Goal: Complete application form

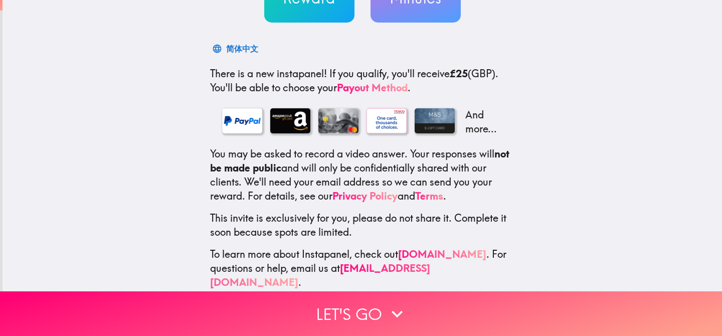
scroll to position [131, 0]
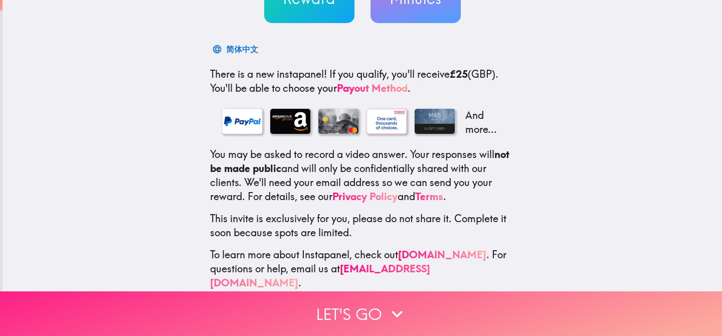
click at [336, 311] on button "Let's go" at bounding box center [361, 313] width 722 height 45
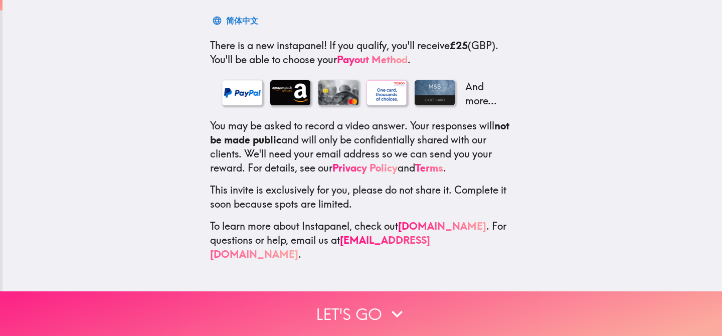
scroll to position [0, 0]
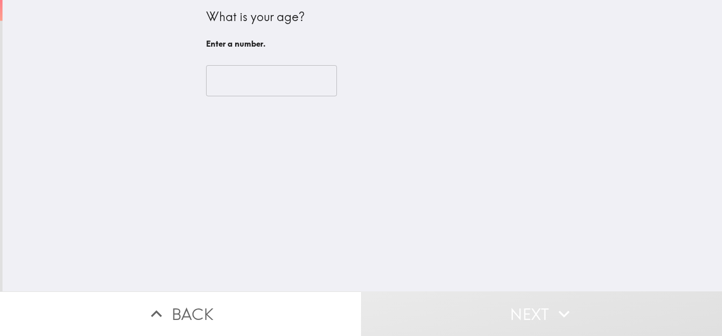
click at [266, 84] on input "number" at bounding box center [271, 80] width 131 height 31
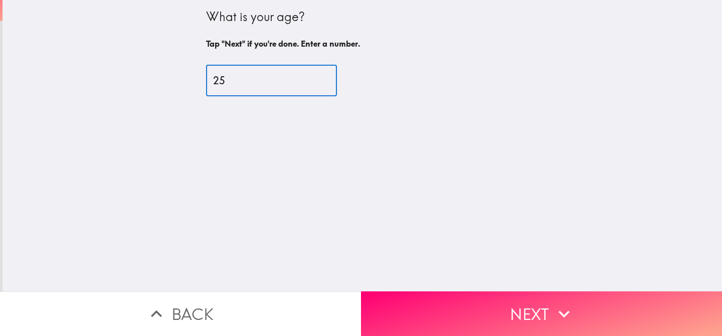
type input "25"
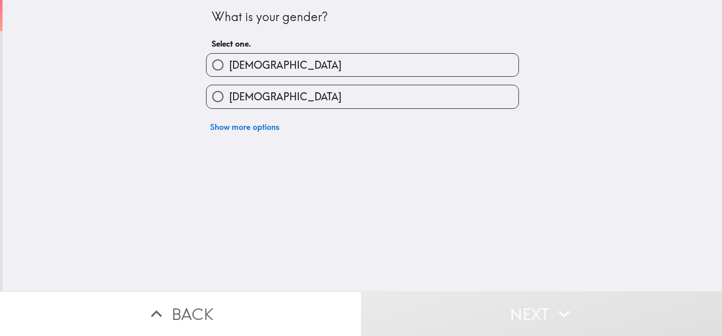
click at [354, 97] on label "[DEMOGRAPHIC_DATA]" at bounding box center [363, 96] width 312 height 23
click at [229, 97] on input "[DEMOGRAPHIC_DATA]" at bounding box center [218, 96] width 23 height 23
radio input "true"
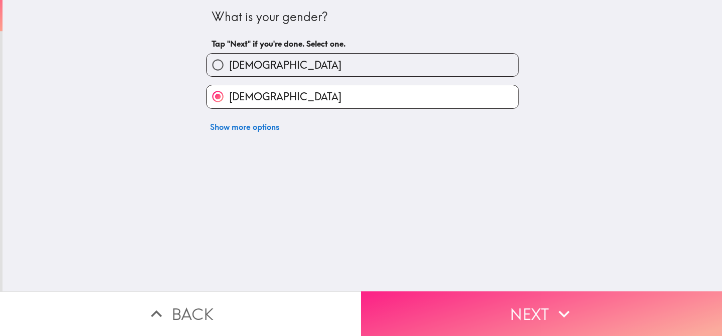
click at [429, 324] on button "Next" at bounding box center [541, 313] width 361 height 45
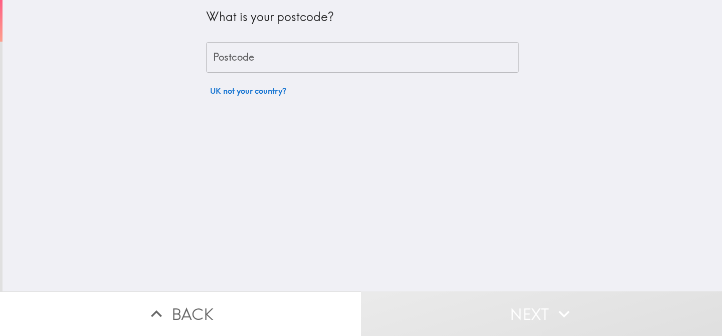
click at [228, 44] on input "Postcode" at bounding box center [362, 57] width 313 height 31
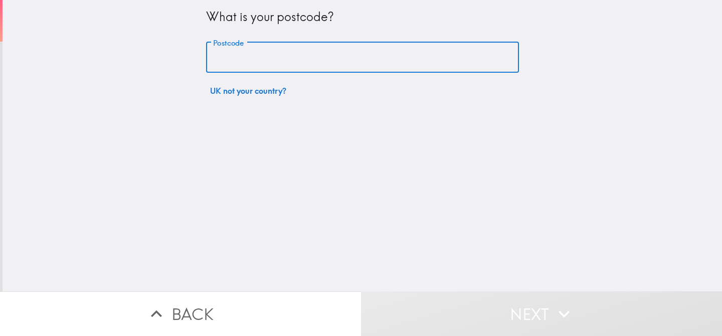
type input "M5 4JH"
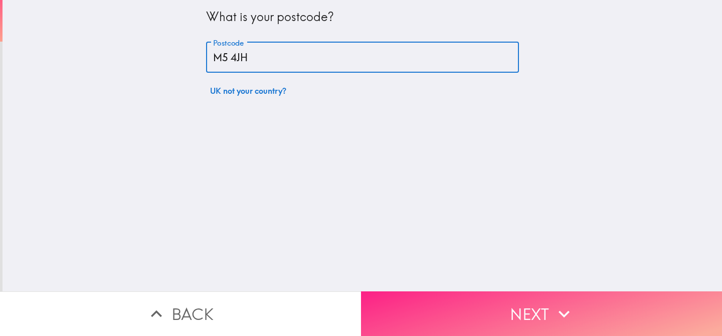
click at [498, 307] on button "Next" at bounding box center [541, 313] width 361 height 45
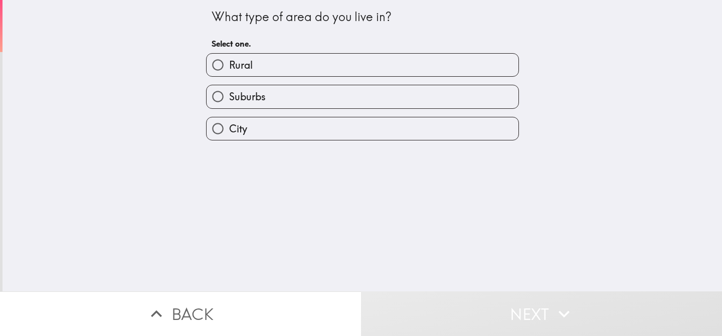
click at [295, 130] on label "City" at bounding box center [363, 128] width 312 height 23
click at [229, 130] on input "City" at bounding box center [218, 128] width 23 height 23
radio input "true"
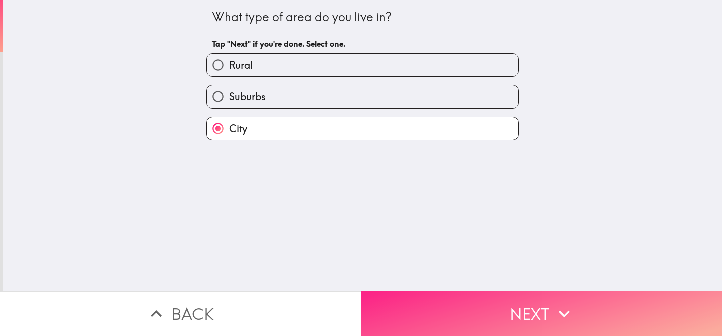
click at [511, 293] on button "Next" at bounding box center [541, 313] width 361 height 45
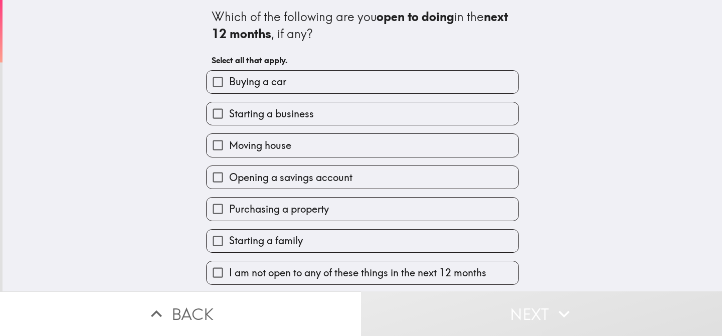
click at [412, 86] on label "Buying a car" at bounding box center [363, 82] width 312 height 23
click at [229, 86] on input "Buying a car" at bounding box center [218, 82] width 23 height 23
checkbox input "true"
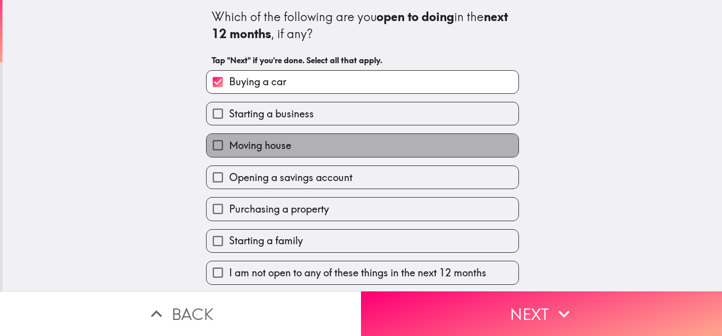
click at [383, 141] on label "Moving house" at bounding box center [363, 145] width 312 height 23
click at [229, 141] on input "Moving house" at bounding box center [218, 145] width 23 height 23
checkbox input "true"
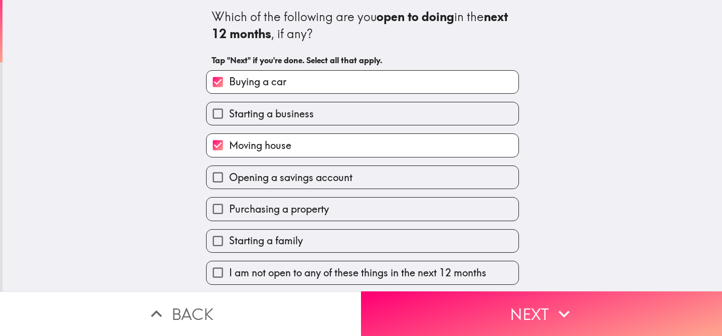
click at [383, 159] on div "Opening a savings account" at bounding box center [358, 173] width 321 height 32
click at [373, 169] on label "Opening a savings account" at bounding box center [363, 177] width 312 height 23
click at [229, 169] on input "Opening a savings account" at bounding box center [218, 177] width 23 height 23
checkbox input "true"
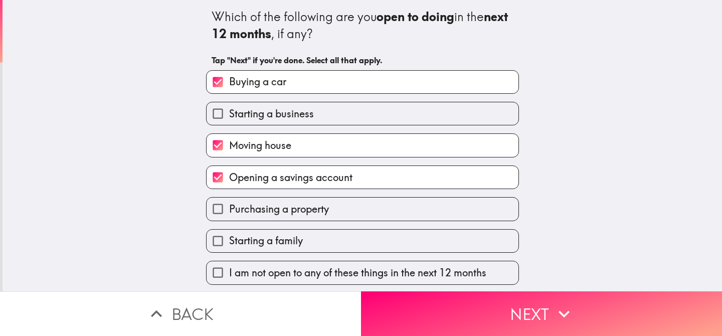
click at [369, 213] on label "Purchasing a property" at bounding box center [363, 209] width 312 height 23
click at [229, 213] on input "Purchasing a property" at bounding box center [218, 209] width 23 height 23
checkbox input "true"
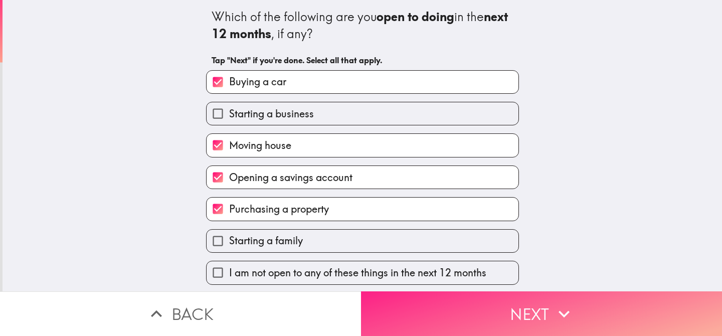
click at [496, 315] on button "Next" at bounding box center [541, 313] width 361 height 45
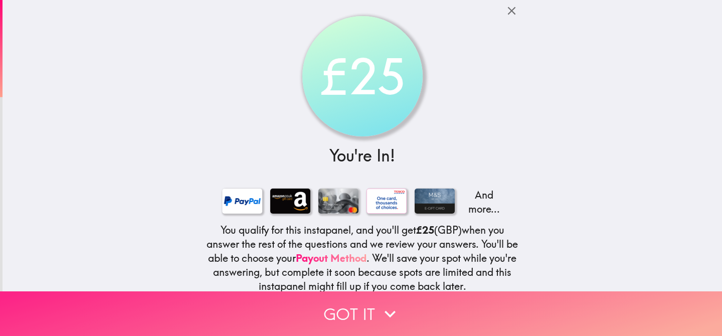
click at [389, 311] on icon "button" at bounding box center [390, 314] width 22 height 22
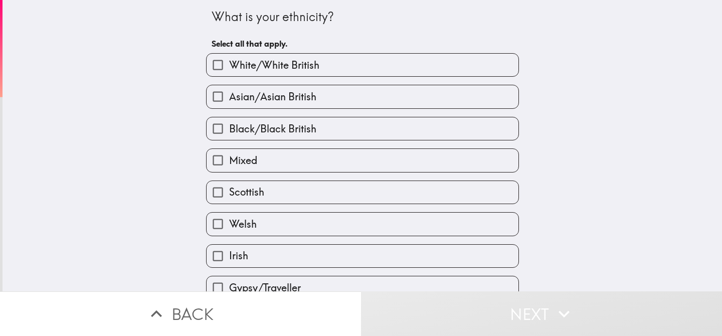
click at [359, 62] on label "White/White British" at bounding box center [363, 65] width 312 height 23
click at [229, 62] on input "White/White British" at bounding box center [218, 65] width 23 height 23
checkbox input "true"
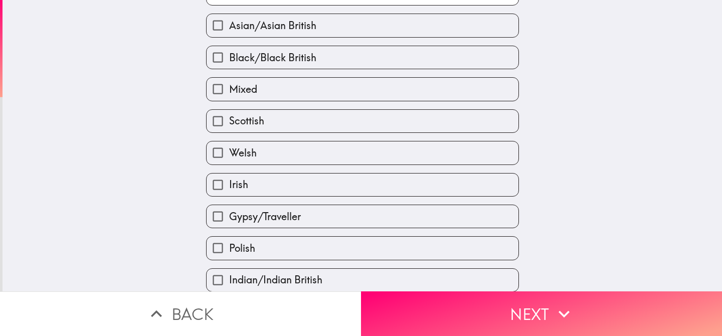
scroll to position [96, 0]
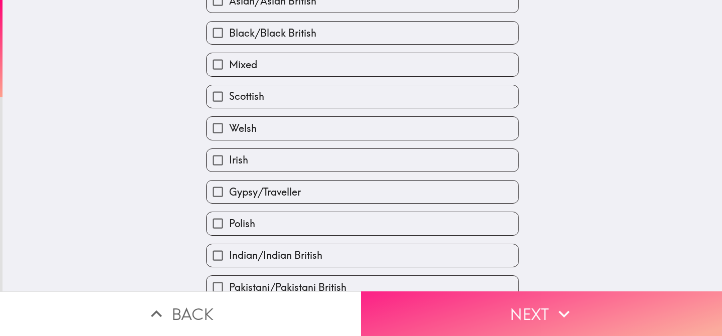
click at [452, 309] on button "Next" at bounding box center [541, 313] width 361 height 45
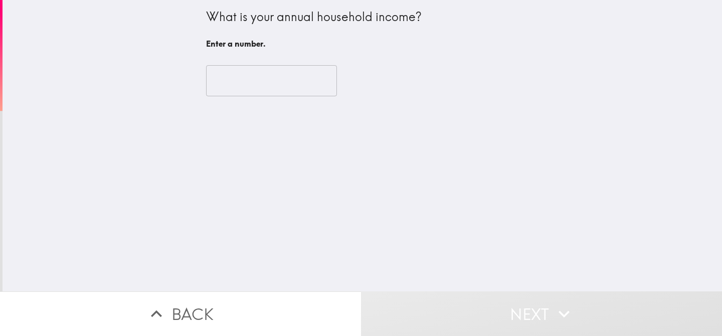
click at [241, 91] on input "number" at bounding box center [271, 80] width 131 height 31
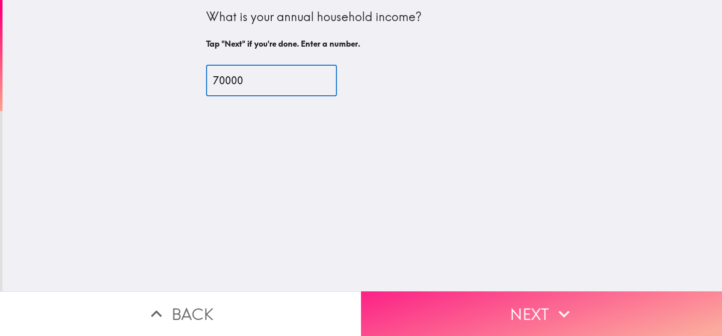
type input "70000"
click at [457, 296] on button "Next" at bounding box center [541, 313] width 361 height 45
